Goal: Find specific page/section: Find specific page/section

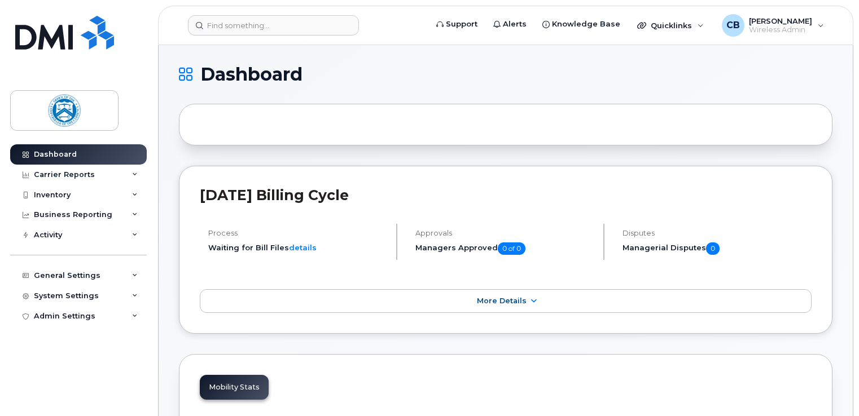
scroll to position [734, 0]
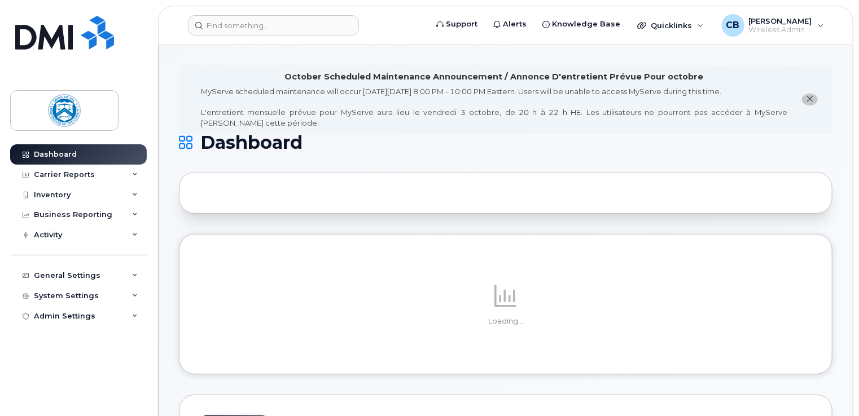
click at [810, 98] on icon "close notification" at bounding box center [809, 98] width 7 height 7
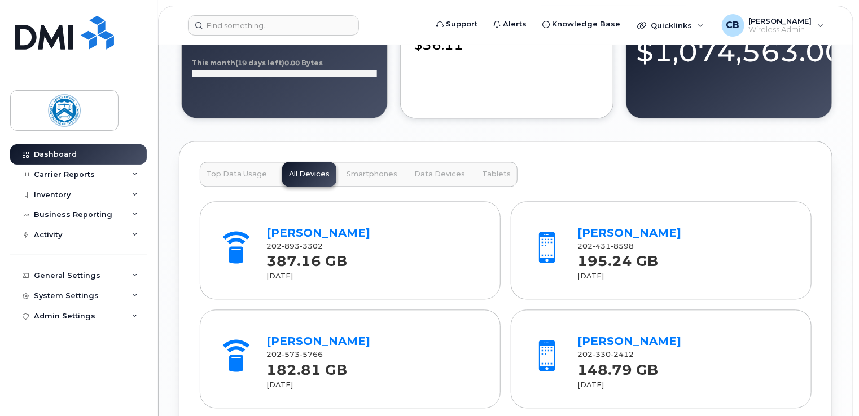
scroll to position [1185, 0]
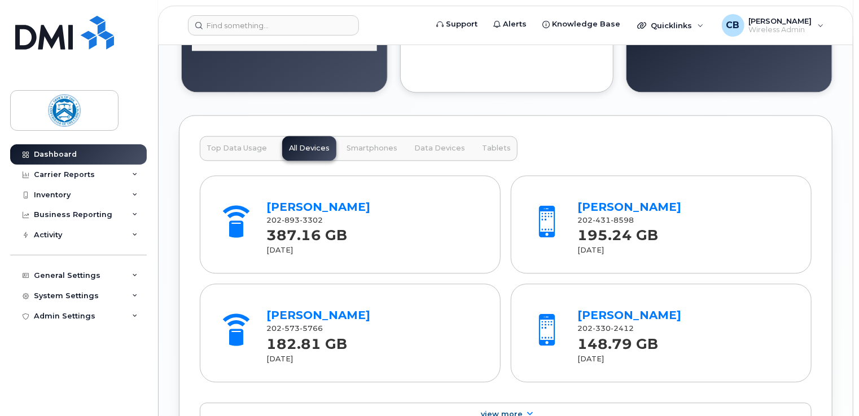
click at [375, 147] on span "Smartphones" at bounding box center [371, 148] width 51 height 9
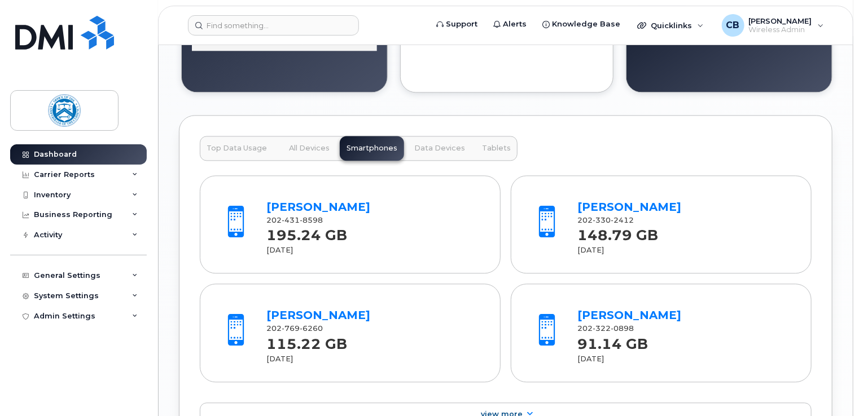
click at [434, 144] on span "Data Devices" at bounding box center [439, 148] width 51 height 9
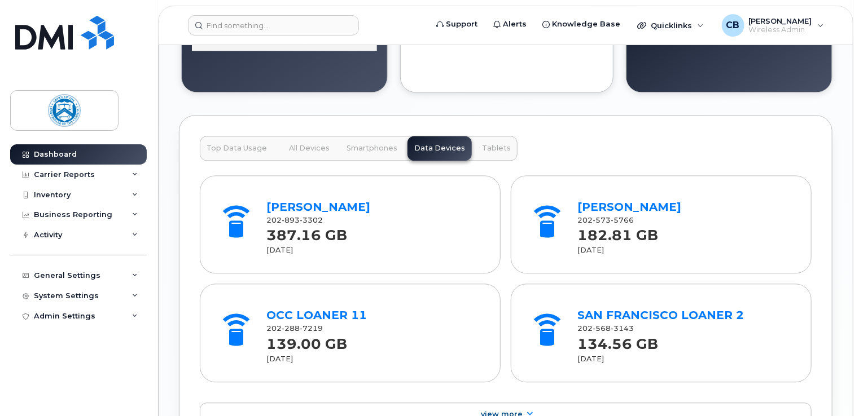
click at [488, 146] on span "Tablets" at bounding box center [496, 148] width 29 height 9
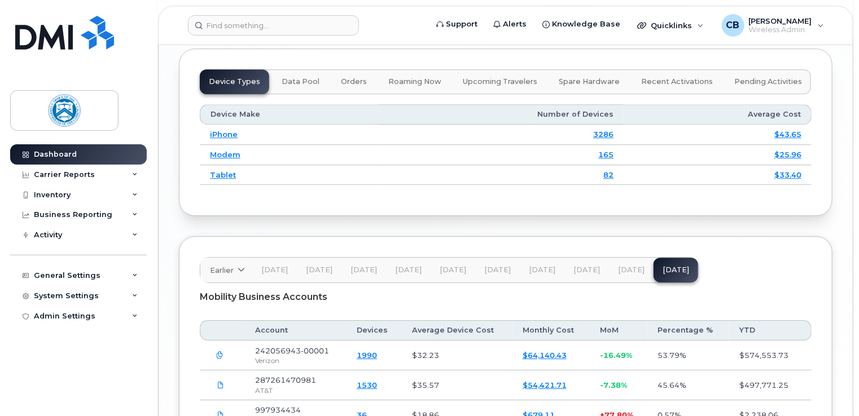
scroll to position [1569, 0]
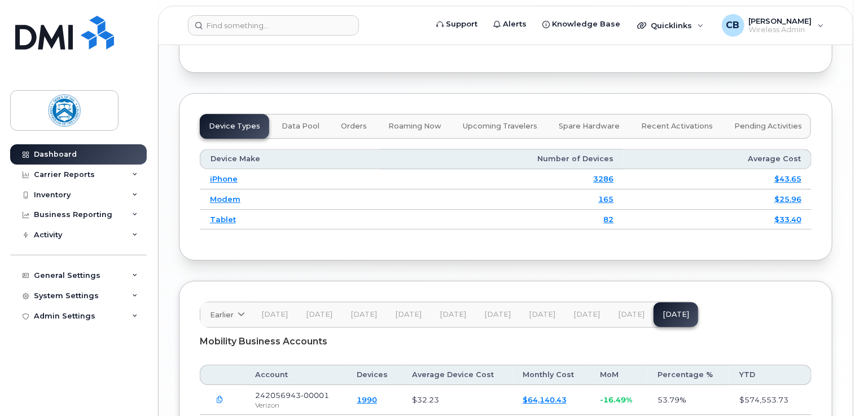
click at [304, 124] on span "Data Pool" at bounding box center [301, 126] width 38 height 9
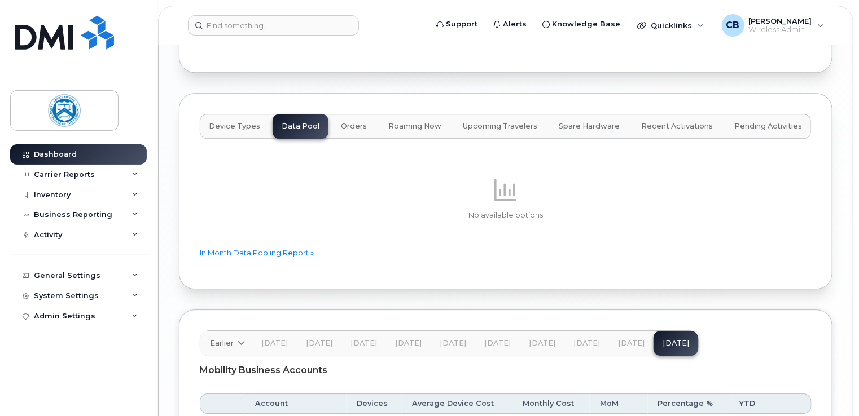
click at [349, 124] on span "Orders" at bounding box center [354, 126] width 26 height 9
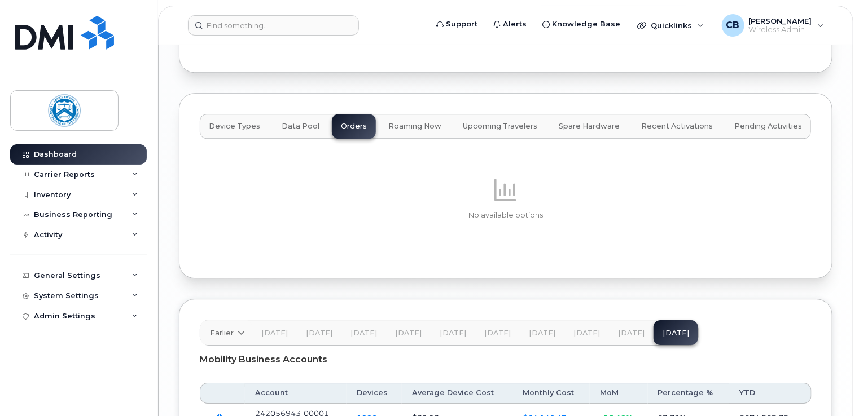
click at [410, 122] on span "Roaming Now" at bounding box center [414, 126] width 53 height 9
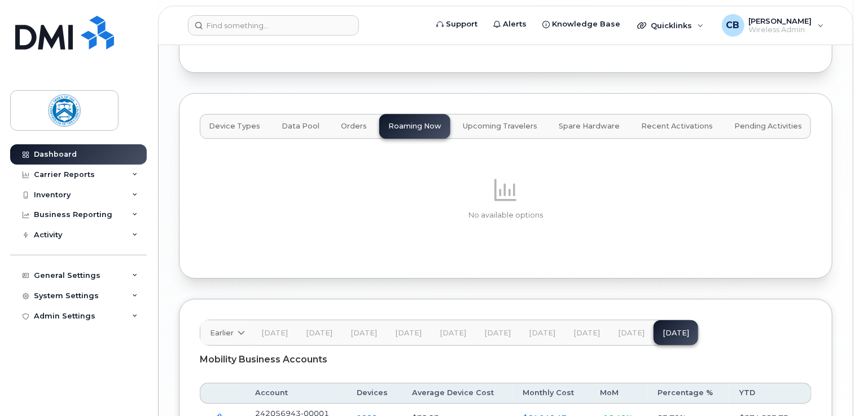
click at [479, 124] on span "Upcoming Travelers" at bounding box center [500, 126] width 74 height 9
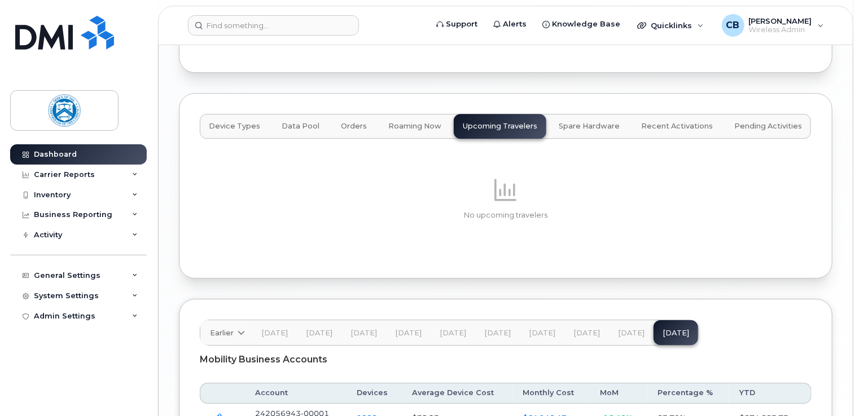
click at [565, 123] on span "Spare Hardware" at bounding box center [589, 126] width 61 height 9
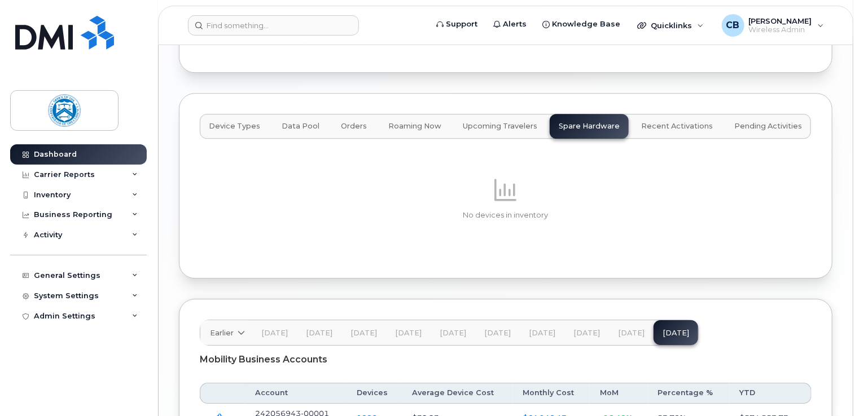
click at [652, 128] on button "Recent Activations" at bounding box center [677, 126] width 90 height 25
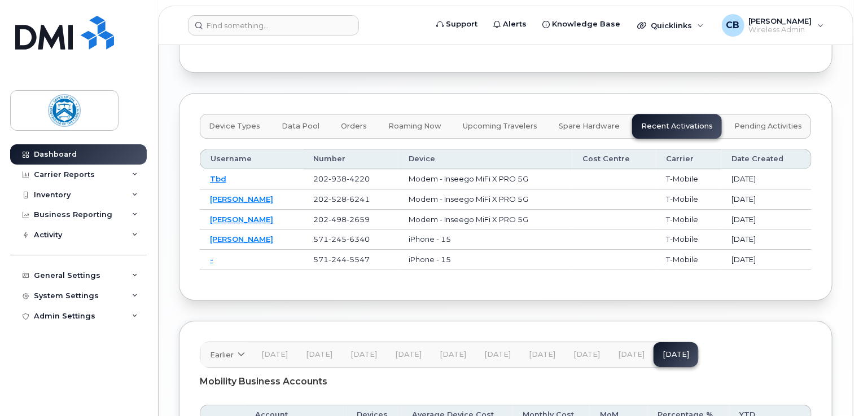
click at [745, 122] on span "Pending Activities" at bounding box center [768, 126] width 68 height 9
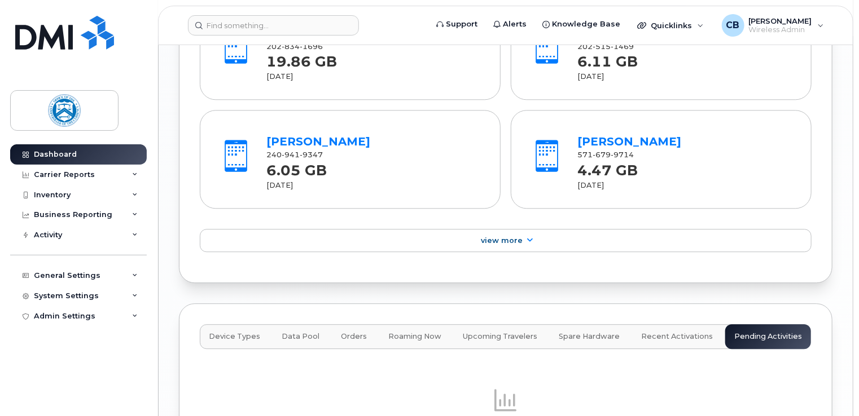
scroll to position [1344, 0]
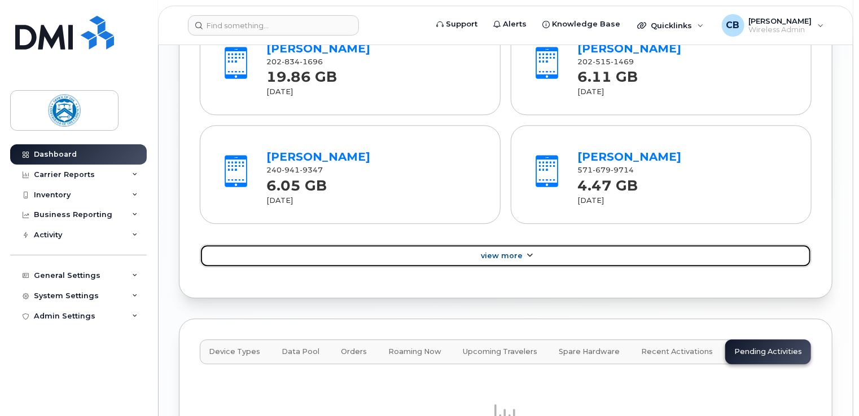
click at [511, 255] on span "View More" at bounding box center [502, 256] width 42 height 8
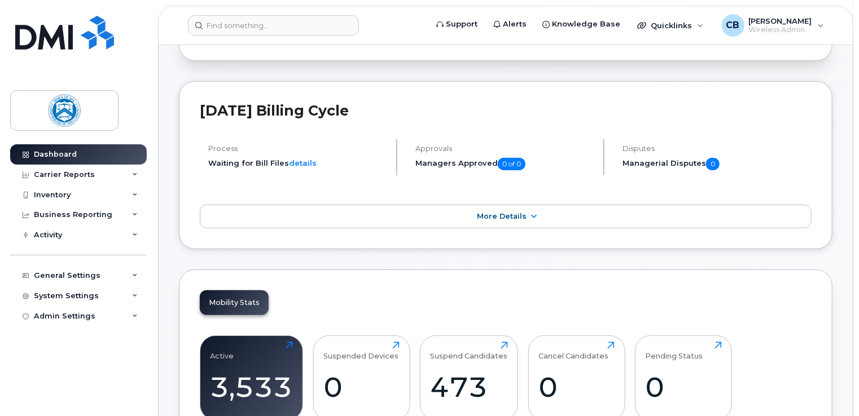
scroll to position [0, 0]
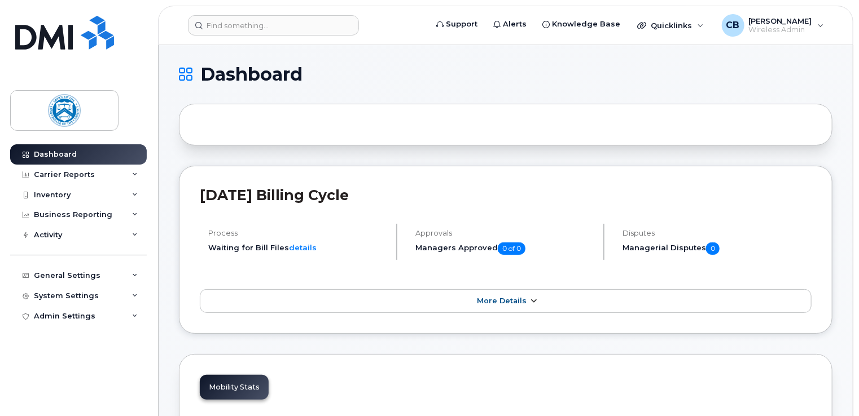
click at [511, 300] on span "More Details" at bounding box center [502, 301] width 50 height 8
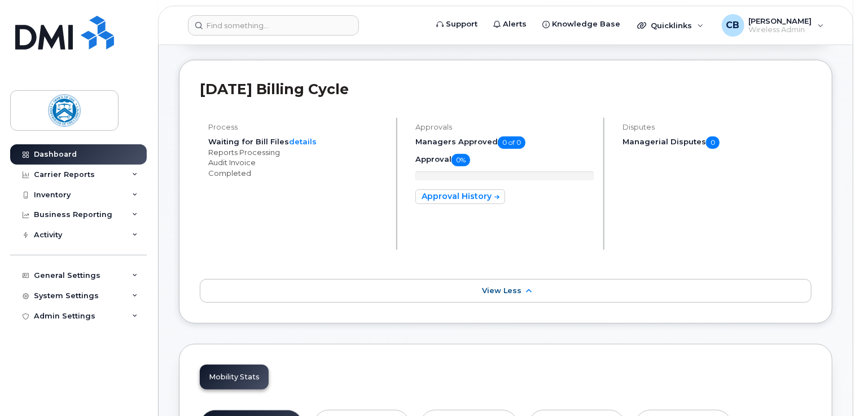
scroll to position [339, 0]
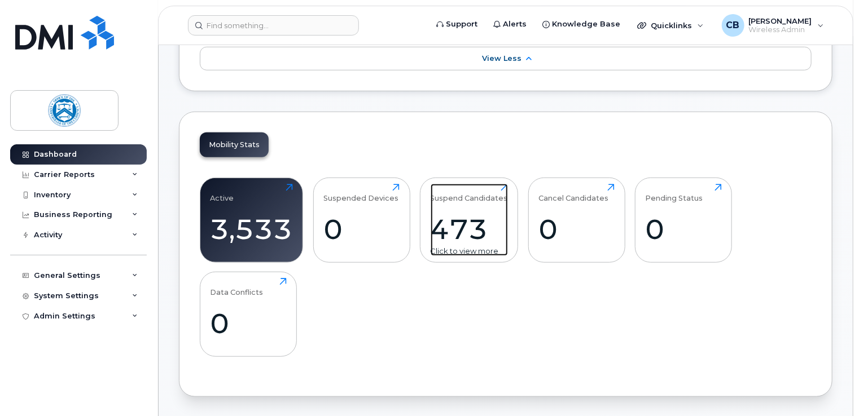
click at [465, 248] on div "Click to view more" at bounding box center [469, 251] width 77 height 11
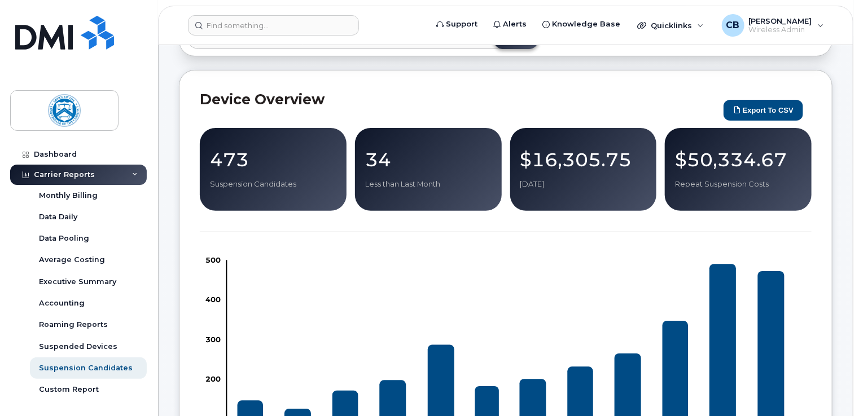
scroll to position [56, 0]
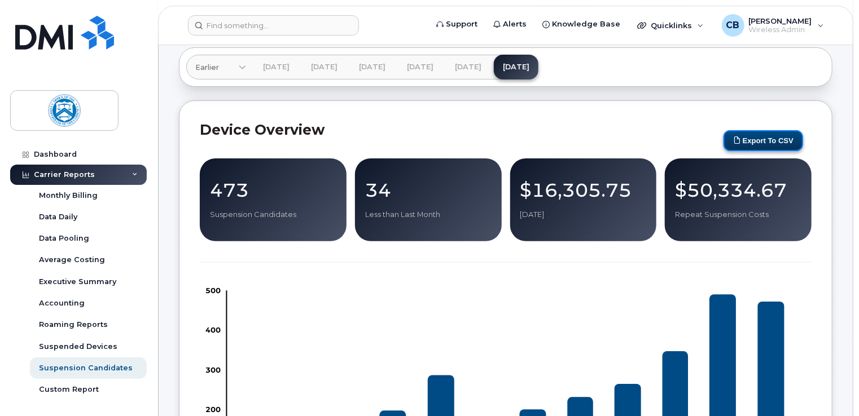
click at [767, 137] on button "Export to CSV" at bounding box center [763, 140] width 80 height 21
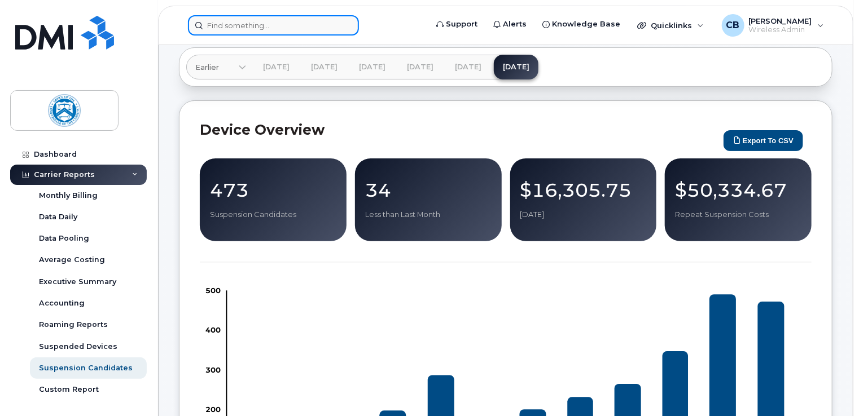
click at [227, 31] on input at bounding box center [273, 25] width 171 height 20
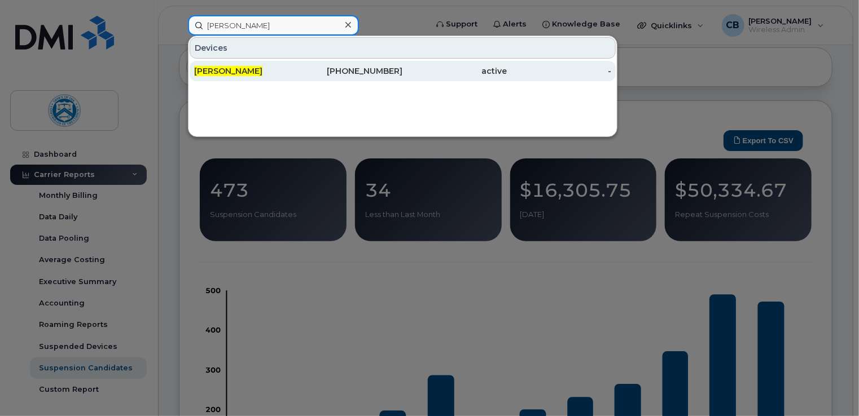
type input "paul harris"
click at [235, 71] on span "PAUL HARRIS" at bounding box center [228, 71] width 68 height 10
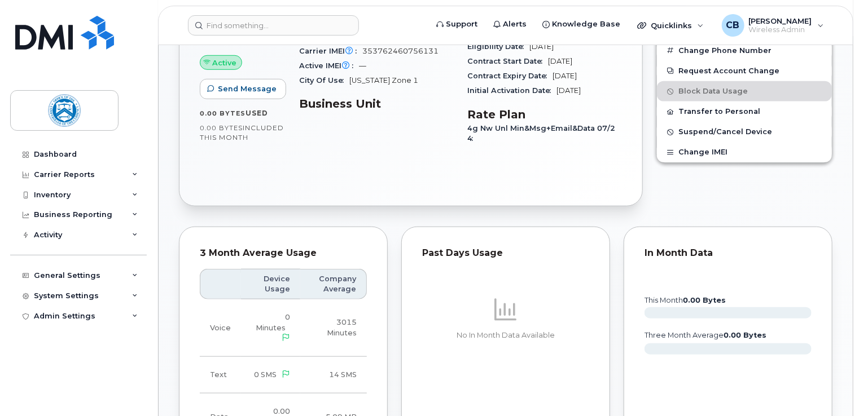
scroll to position [226, 0]
